Goal: Task Accomplishment & Management: Manage account settings

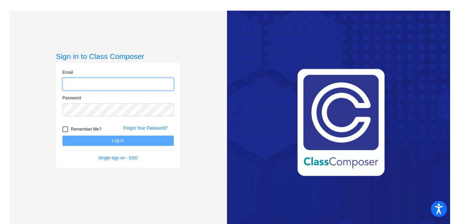
type input "[PERSON_NAME][EMAIL_ADDRESS][PERSON_NAME][DOMAIN_NAME]"
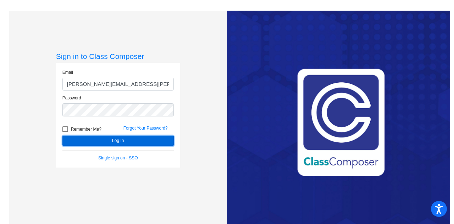
click at [120, 142] on button "Log In" at bounding box center [117, 141] width 111 height 10
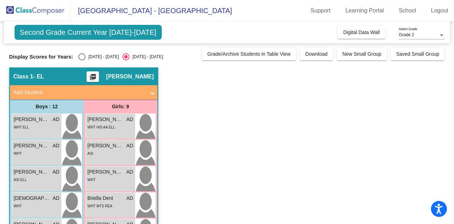
click at [80, 57] on div "Select an option" at bounding box center [81, 56] width 7 height 7
click at [82, 60] on input "[DATE] - [DATE]" at bounding box center [82, 60] width 0 height 0
radio input "true"
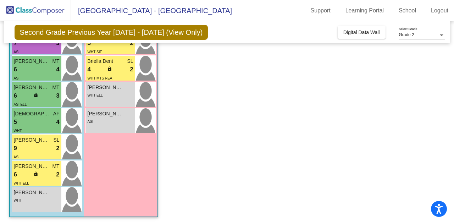
scroll to position [216, 0]
click at [37, 174] on span "lock" at bounding box center [35, 173] width 5 height 5
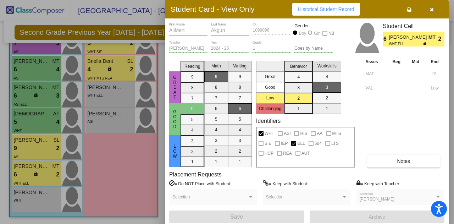
click at [40, 146] on div at bounding box center [227, 112] width 454 height 224
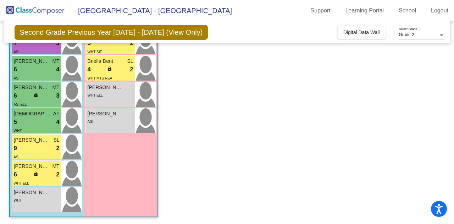
click at [40, 146] on div "9 lock do_not_disturb_alt 2" at bounding box center [37, 148] width 46 height 9
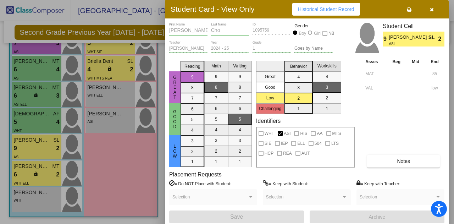
click at [121, 70] on div at bounding box center [227, 112] width 454 height 224
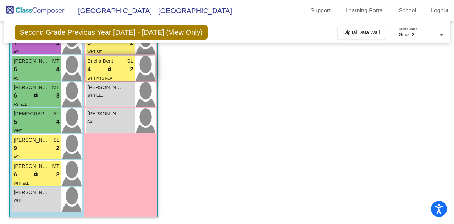
click at [107, 69] on span "lock" at bounding box center [109, 68] width 5 height 5
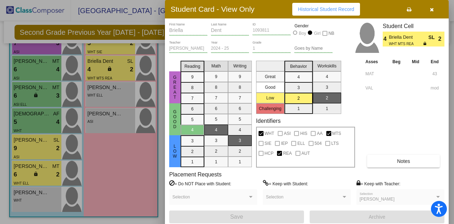
click at [89, 14] on div at bounding box center [227, 112] width 454 height 224
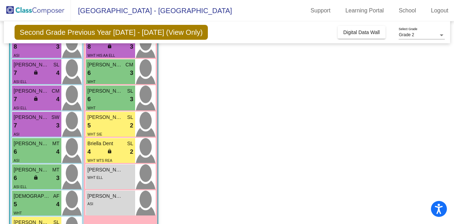
scroll to position [133, 0]
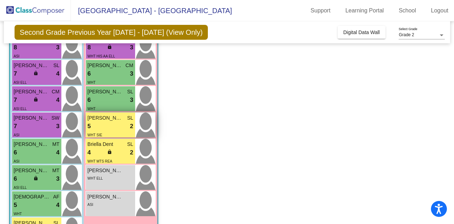
click at [99, 123] on div "5 lock do_not_disturb_alt 2" at bounding box center [111, 126] width 46 height 9
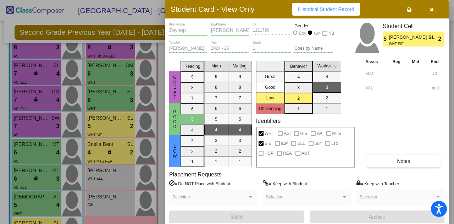
click at [159, 72] on div at bounding box center [227, 112] width 454 height 224
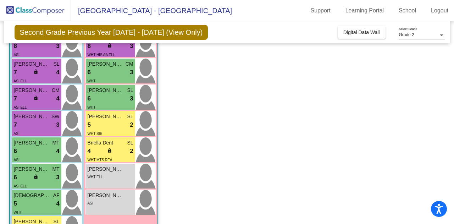
scroll to position [0, 0]
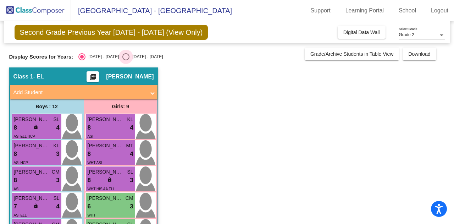
click at [122, 57] on div "Select an option" at bounding box center [125, 56] width 7 height 7
click at [126, 60] on input "[DATE] - [DATE]" at bounding box center [126, 60] width 0 height 0
radio input "true"
